Goal: Task Accomplishment & Management: Use online tool/utility

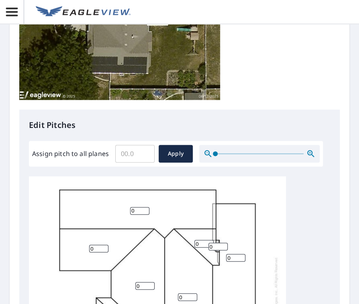
scroll to position [241, 0]
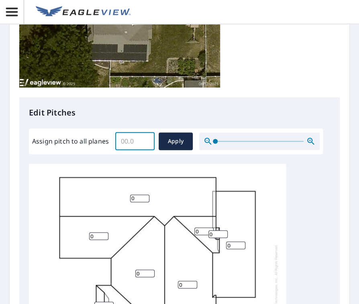
click at [141, 140] on input "Assign pitch to all planes" at bounding box center [134, 141] width 39 height 22
type input "6"
click at [173, 146] on span "Apply" at bounding box center [175, 141] width 21 height 10
type input "6"
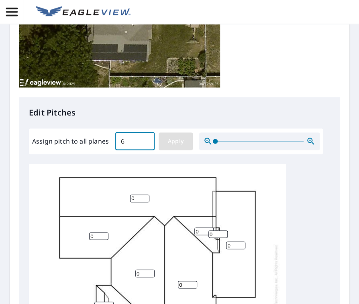
type input "6"
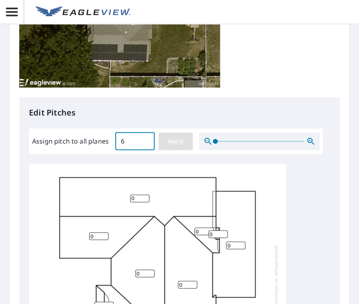
type input "6"
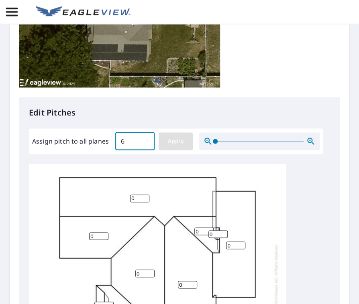
type input "6"
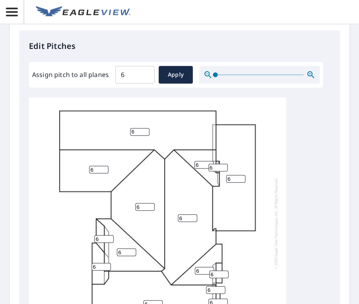
scroll to position [321, 0]
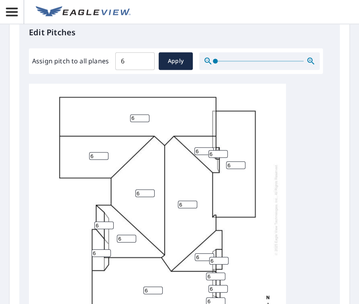
click at [231, 162] on input "6" at bounding box center [235, 165] width 19 height 8
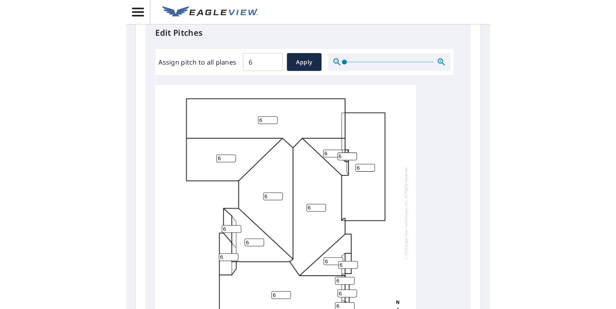
scroll to position [8, 0]
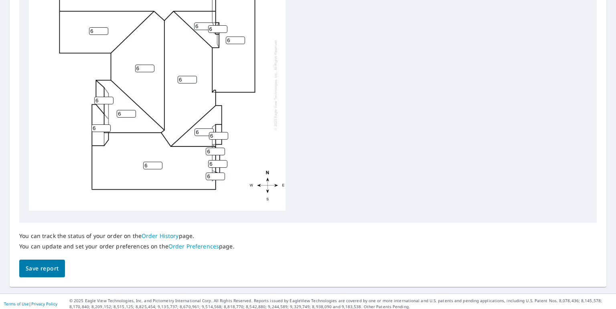
click at [50, 268] on span "Save report" at bounding box center [42, 269] width 33 height 10
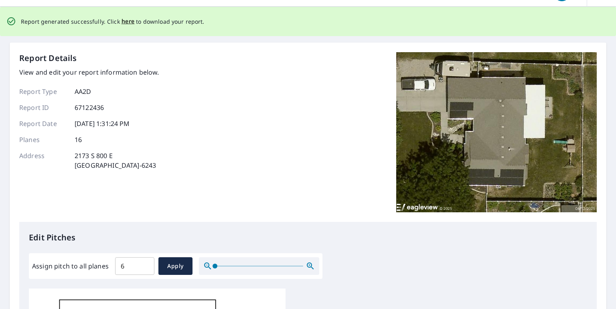
scroll to position [0, 0]
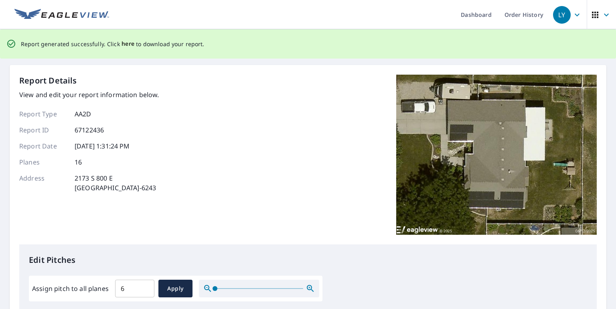
click at [126, 43] on span "here" at bounding box center [128, 44] width 13 height 10
